Goal: Task Accomplishment & Management: Use online tool/utility

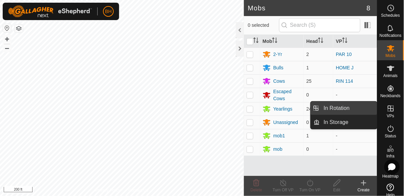
click at [354, 108] on link "In Rotation" at bounding box center [348, 108] width 57 height 13
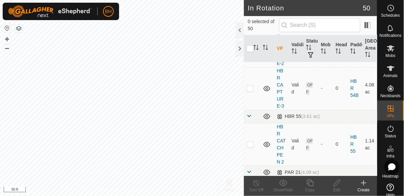
scroll to position [342, 0]
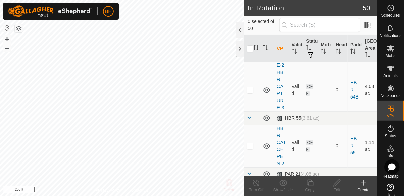
click at [390, 49] on icon at bounding box center [391, 48] width 7 height 6
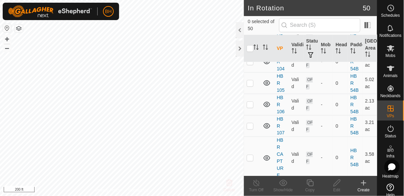
scroll to position [189, 0]
click at [253, 123] on p-checkbox at bounding box center [250, 125] width 7 height 5
checkbox input "true"
click at [313, 187] on div "Copy" at bounding box center [310, 190] width 27 height 6
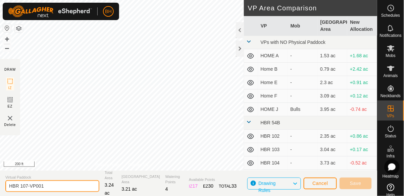
click at [74, 186] on input "HBR 107-VP001" at bounding box center [52, 187] width 94 height 12
type input "HBR 108"
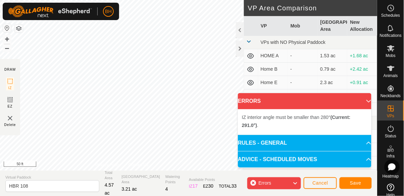
click at [257, 185] on div "Errors" at bounding box center [275, 184] width 54 height 12
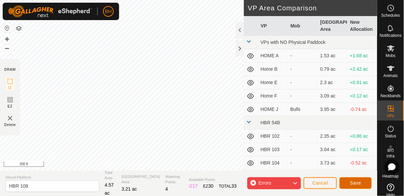
click at [363, 181] on button "Save" at bounding box center [356, 184] width 32 height 12
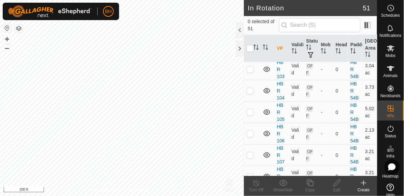
scroll to position [160, 0]
click at [253, 174] on p-checkbox at bounding box center [250, 176] width 7 height 5
checkbox input "true"
click at [338, 186] on icon at bounding box center [337, 183] width 8 height 8
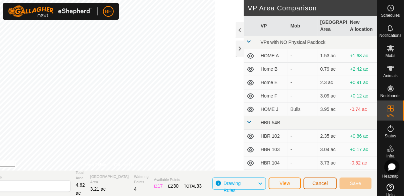
click at [327, 179] on button "Cancel" at bounding box center [320, 184] width 33 height 12
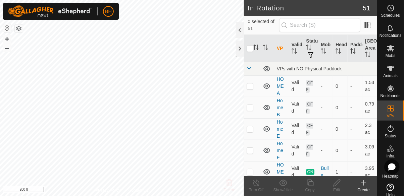
click at [390, 52] on icon at bounding box center [391, 48] width 8 height 8
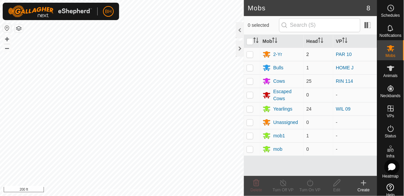
click at [250, 54] on p-checkbox at bounding box center [250, 54] width 7 height 5
checkbox input "true"
click at [316, 185] on turn-on-svg-icon at bounding box center [310, 183] width 27 height 8
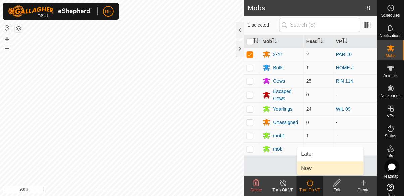
click at [331, 167] on link "Now" at bounding box center [331, 168] width 66 height 13
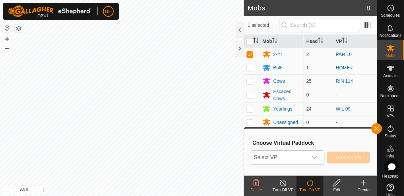
click at [308, 155] on span "Select VP" at bounding box center [280, 157] width 57 height 13
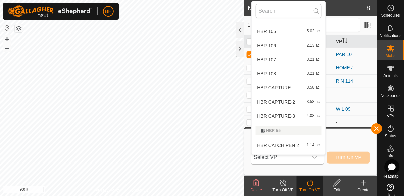
scroll to position [155, 0]
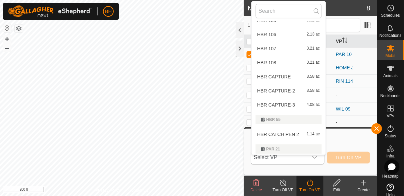
click at [270, 61] on span "HBR 108" at bounding box center [267, 62] width 19 height 5
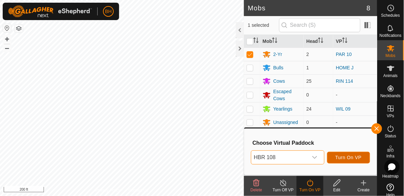
click at [355, 155] on span "Turn On VP" at bounding box center [349, 157] width 26 height 5
click at [351, 157] on span "Turn On VP" at bounding box center [349, 157] width 26 height 5
click at [306, 158] on span "HBR 108" at bounding box center [280, 157] width 57 height 13
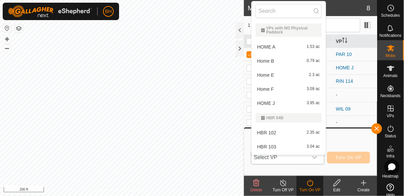
scroll to position [69, 0]
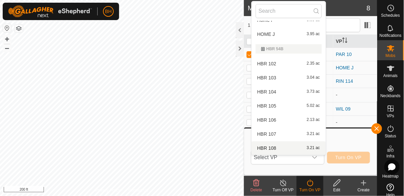
click at [286, 148] on div "HBR 108 3.21 ac" at bounding box center [289, 148] width 66 height 8
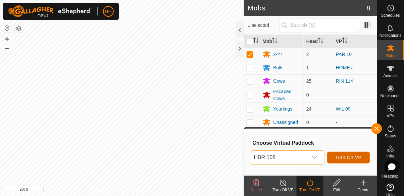
click at [356, 156] on span "Turn On VP" at bounding box center [349, 157] width 26 height 5
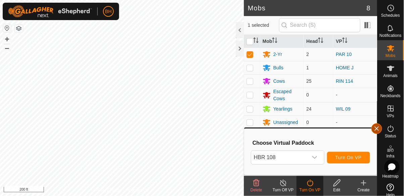
click at [380, 128] on button "button" at bounding box center [377, 129] width 11 height 11
